Goal: Transaction & Acquisition: Purchase product/service

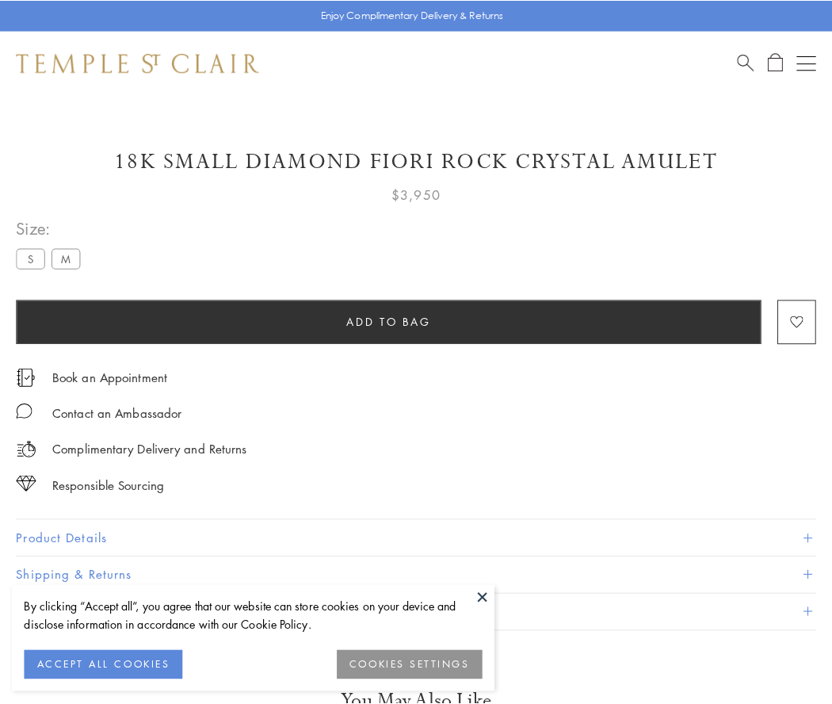
scroll to position [55, 0]
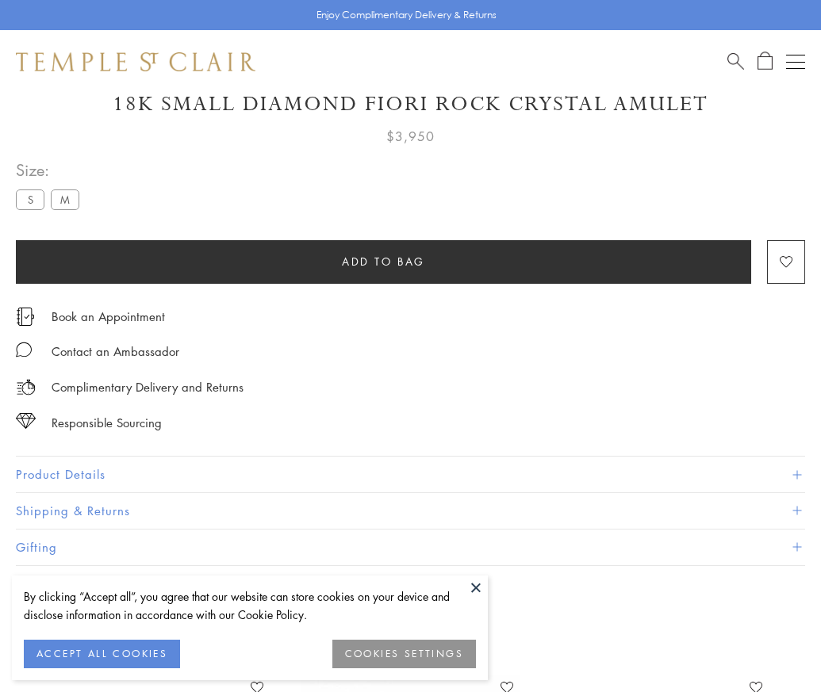
click at [383, 261] on span "Add to bag" at bounding box center [383, 261] width 83 height 17
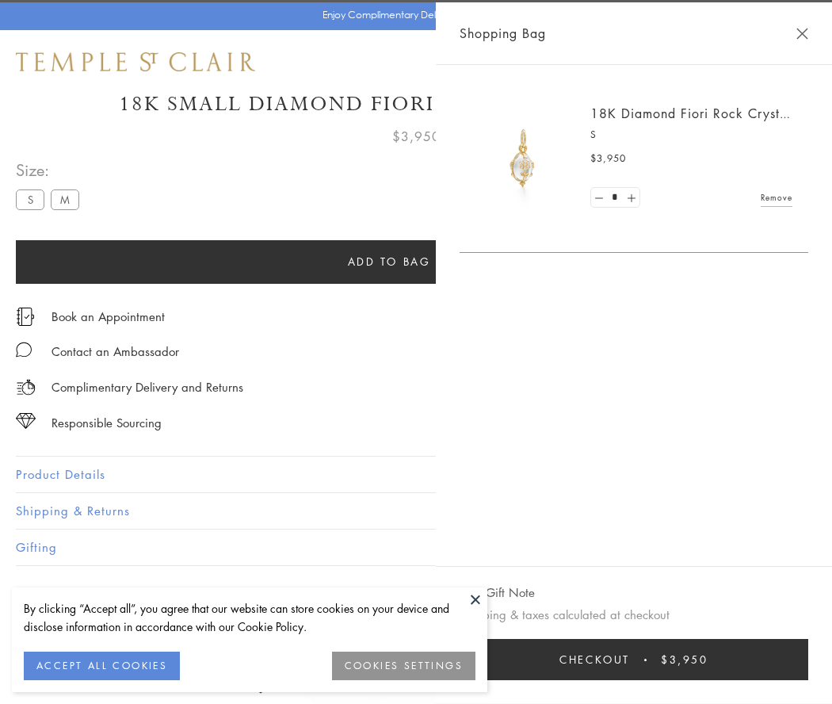
click at [630, 660] on span "Checkout" at bounding box center [595, 659] width 71 height 17
